Goal: Transaction & Acquisition: Book appointment/travel/reservation

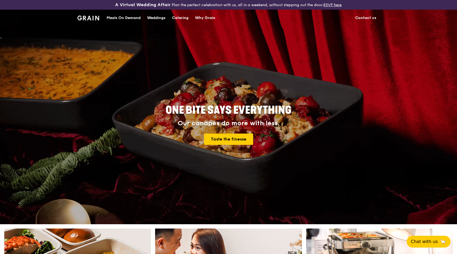
click at [115, 18] on div "Meals On Demand" at bounding box center [124, 18] width 34 height 16
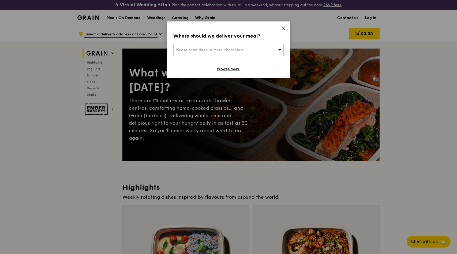
click at [282, 31] on span at bounding box center [283, 29] width 5 height 6
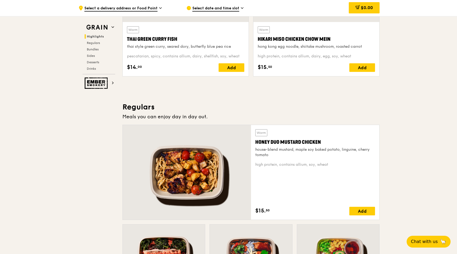
scroll to position [277, 0]
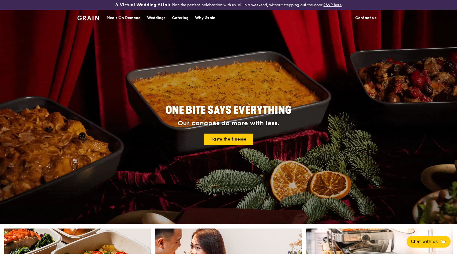
click at [156, 19] on div "Weddings" at bounding box center [156, 18] width 18 height 16
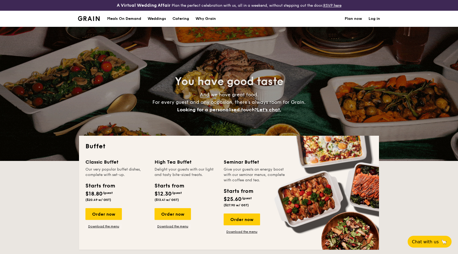
select select
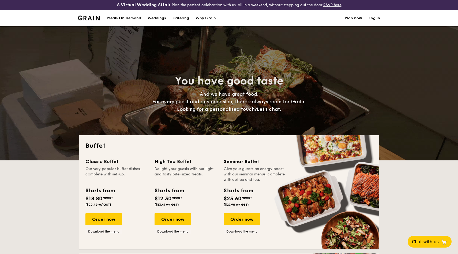
scroll to position [11, 0]
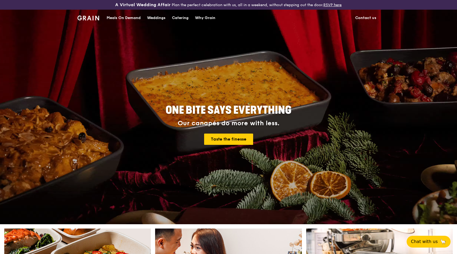
click at [155, 16] on div "Weddings" at bounding box center [156, 18] width 18 height 16
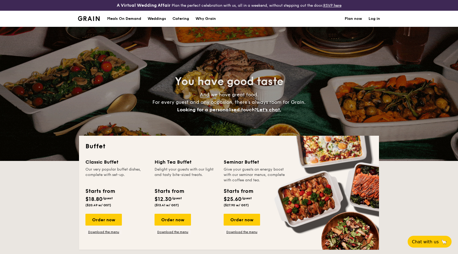
select select
click at [81, 24] on li at bounding box center [91, 19] width 26 height 16
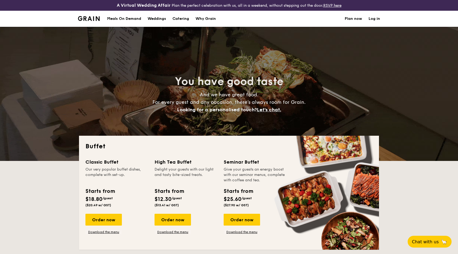
click at [91, 20] on img at bounding box center [89, 18] width 22 height 5
